Goal: Task Accomplishment & Management: Use online tool/utility

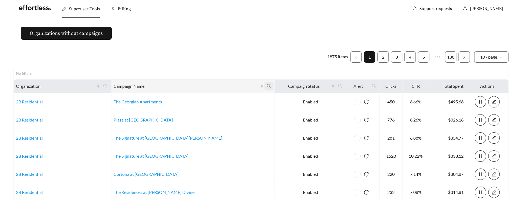
click at [266, 84] on icon "search" at bounding box center [268, 86] width 5 height 5
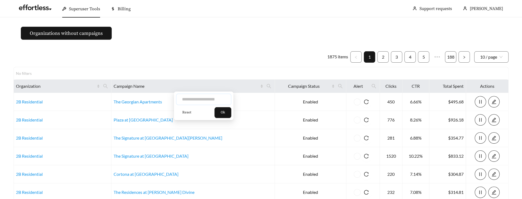
click at [217, 97] on input "text" at bounding box center [203, 99] width 55 height 11
type input "********"
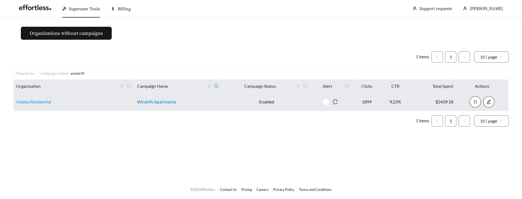
click at [163, 102] on link "Windrift Apartments" at bounding box center [156, 101] width 39 height 5
click at [29, 102] on link "Vidalta Residential" at bounding box center [33, 101] width 35 height 5
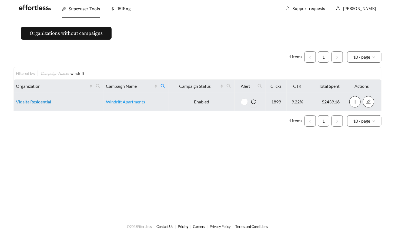
click at [32, 102] on link "Vidalta Residential" at bounding box center [33, 101] width 35 height 5
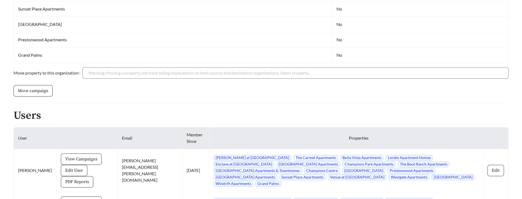
scroll to position [505, 0]
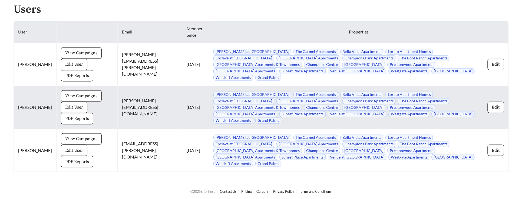
click at [70, 93] on span "View Campaigns" at bounding box center [81, 96] width 32 height 6
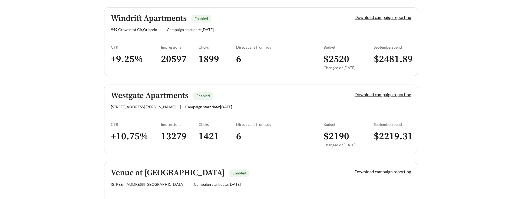
scroll to position [466, 0]
click at [182, 37] on link "Windrift Apartments Enabled 949 Crowsnest Cir , Orlando | Campaign start date: …" at bounding box center [261, 42] width 314 height 69
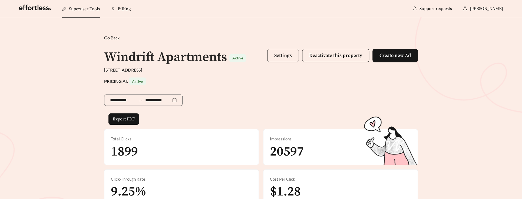
click at [287, 55] on span "Settings" at bounding box center [283, 55] width 18 height 6
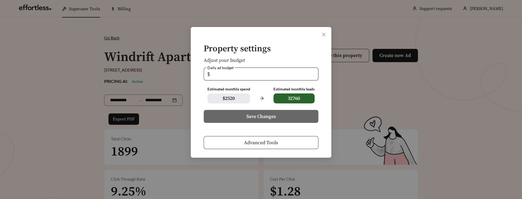
click at [286, 140] on button "Advanced Tools" at bounding box center [261, 142] width 115 height 13
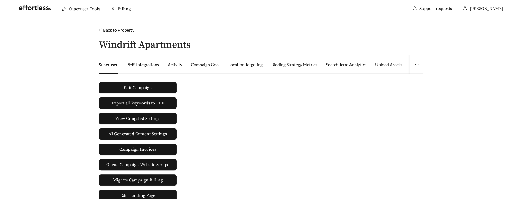
click at [176, 64] on div "Activity" at bounding box center [175, 64] width 15 height 6
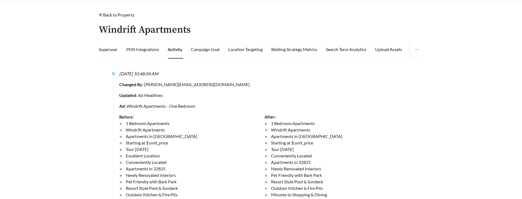
scroll to position [16, 0]
click at [181, 114] on div "Before: 1 Bedroom Apartments Windrift Apartments Apartments in Orlando Starting…" at bounding box center [191, 165] width 145 height 104
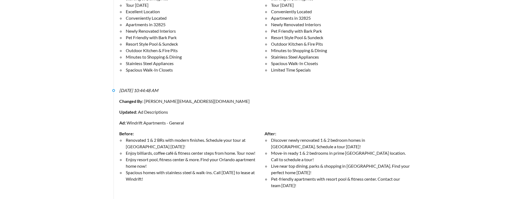
scroll to position [0, 0]
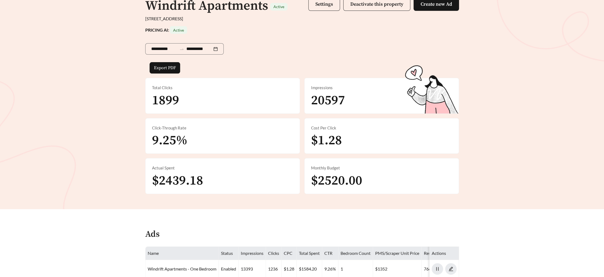
scroll to position [48, 0]
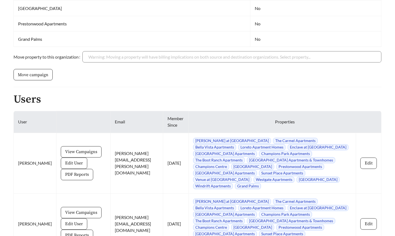
scroll to position [417, 0]
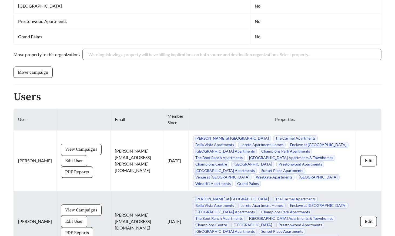
click at [65, 230] on span "PDF Reports" at bounding box center [77, 233] width 24 height 6
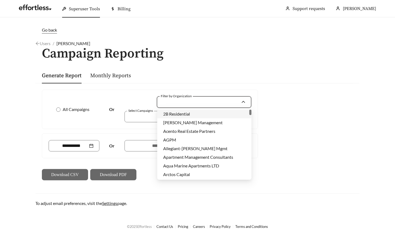
click at [194, 100] on input "Filter by Organization" at bounding box center [202, 102] width 78 height 11
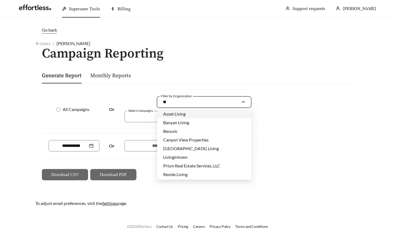
type input "***"
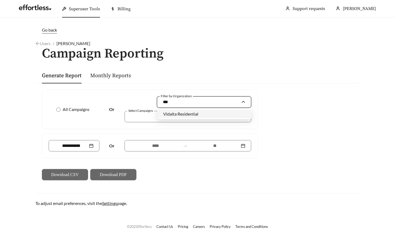
click at [191, 113] on span "Vidalta Residential" at bounding box center [180, 113] width 35 height 5
click at [172, 117] on div at bounding box center [184, 116] width 114 height 7
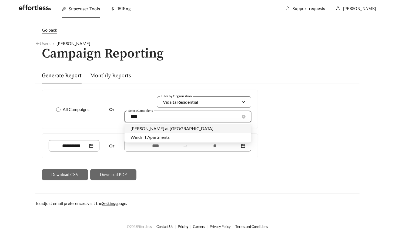
type input "*****"
click at [155, 127] on span "Windrift Apartments" at bounding box center [150, 128] width 39 height 5
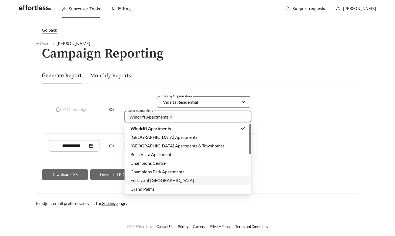
click at [316, 186] on div "All Campaigns Or Filter by Organization Vidalta Residential Select Campaigns Wi…" at bounding box center [197, 135] width 324 height 104
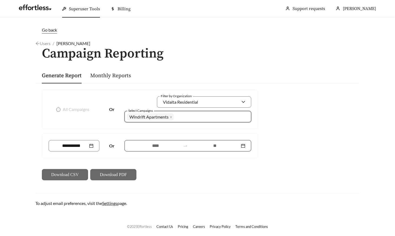
click at [158, 145] on input at bounding box center [156, 146] width 50 height 6
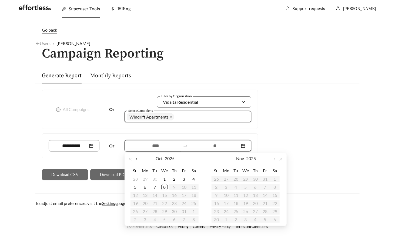
click at [137, 161] on span "button" at bounding box center [137, 159] width 3 height 3
type input "**********"
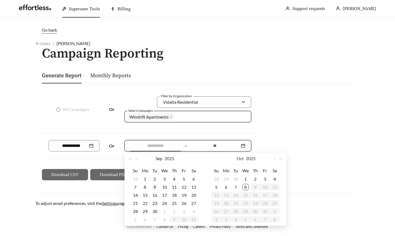
click at [153, 187] on div "9" at bounding box center [155, 187] width 6 height 6
type input "**********"
click at [236, 188] on div "7" at bounding box center [236, 187] width 6 height 6
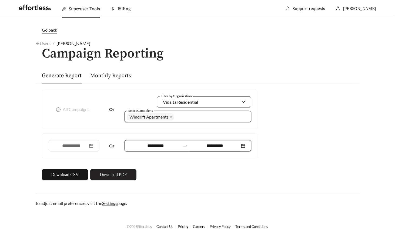
click at [120, 175] on span "Download PDF" at bounding box center [113, 175] width 27 height 6
